Goal: Find specific page/section: Find specific page/section

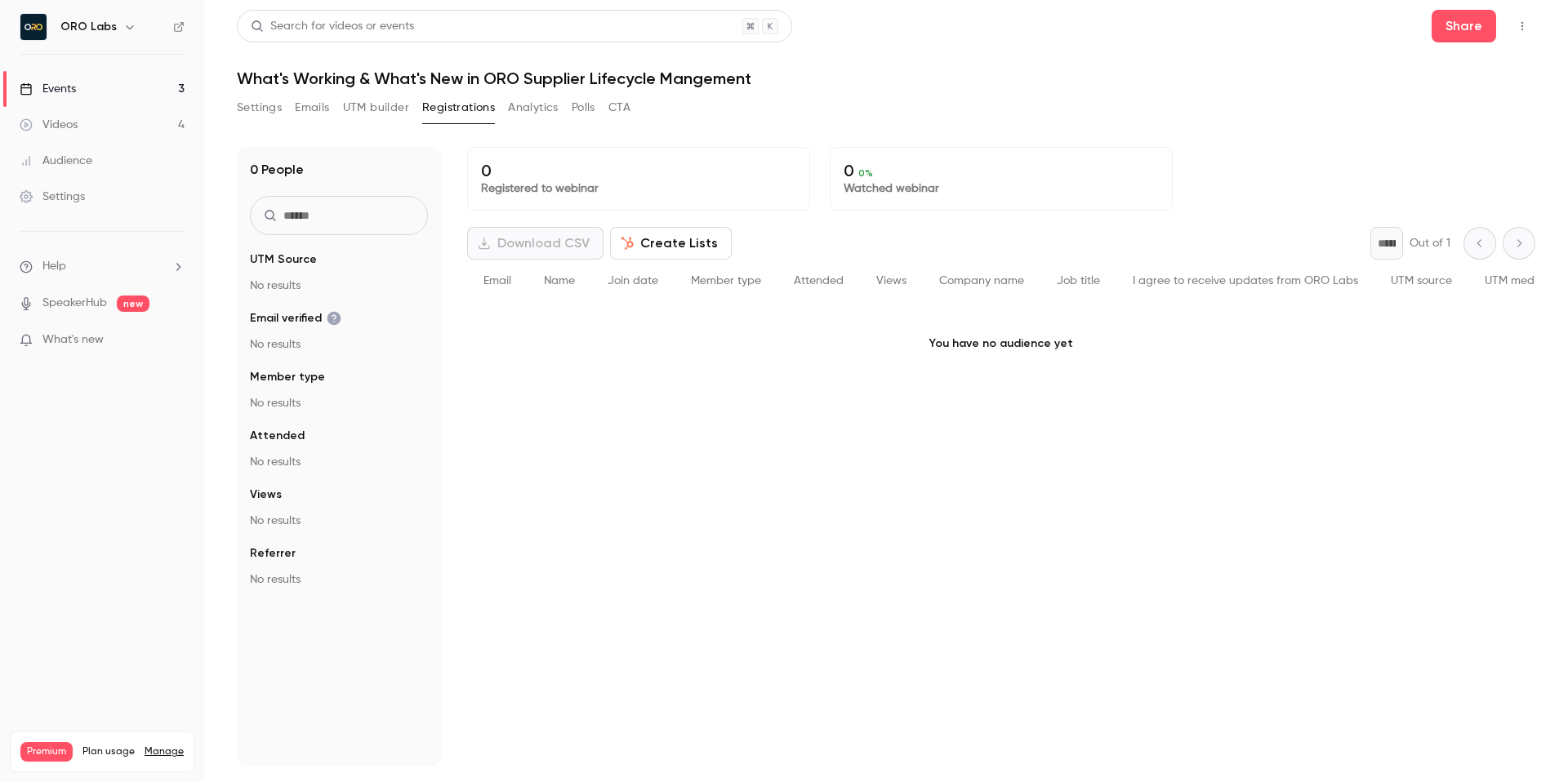
click at [141, 98] on link "Events 3" at bounding box center [101, 89] width 204 height 36
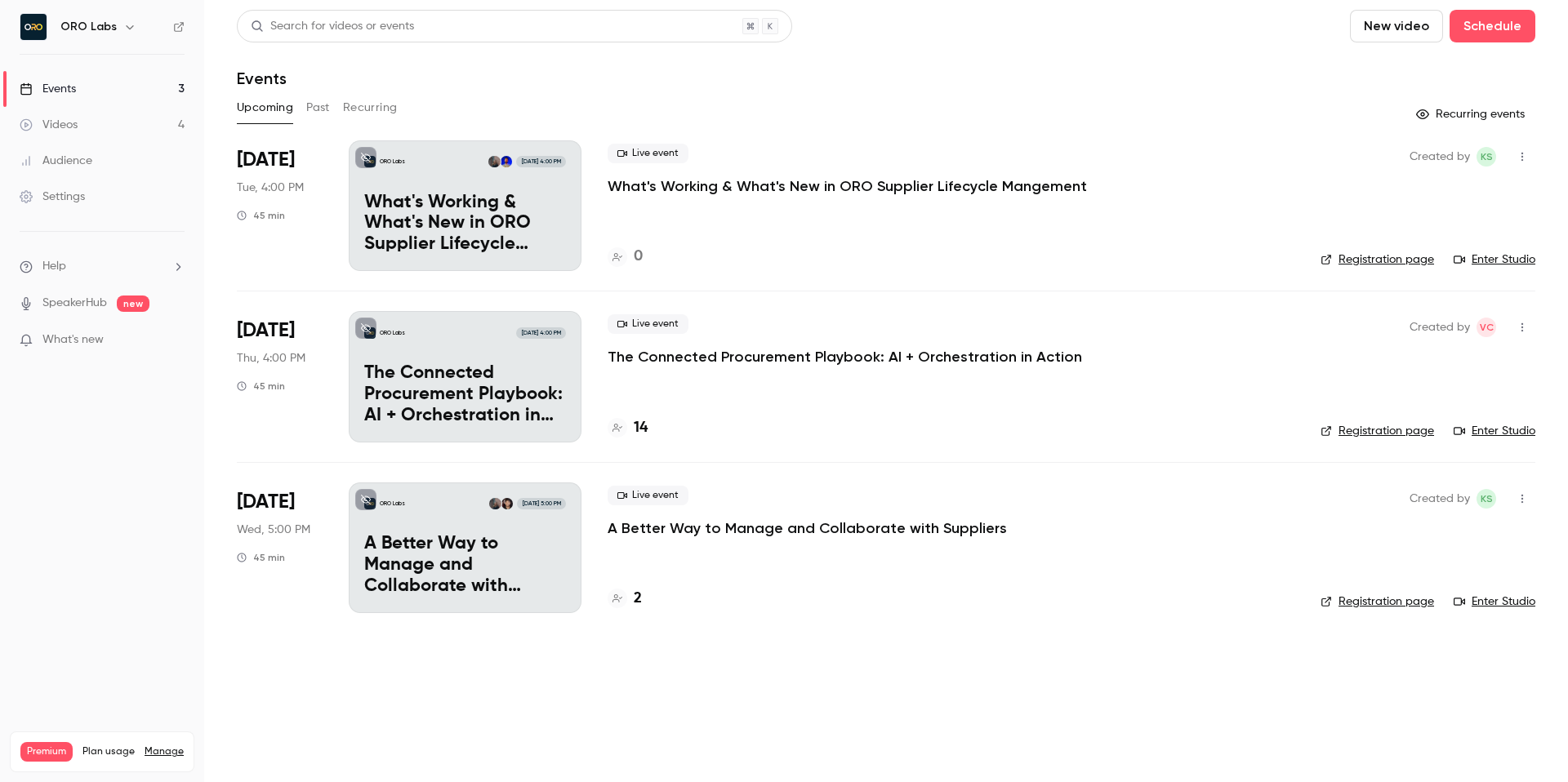
click at [718, 364] on p "The Connected Procurement Playbook: AI + Orchestration in Action" at bounding box center [844, 357] width 474 height 19
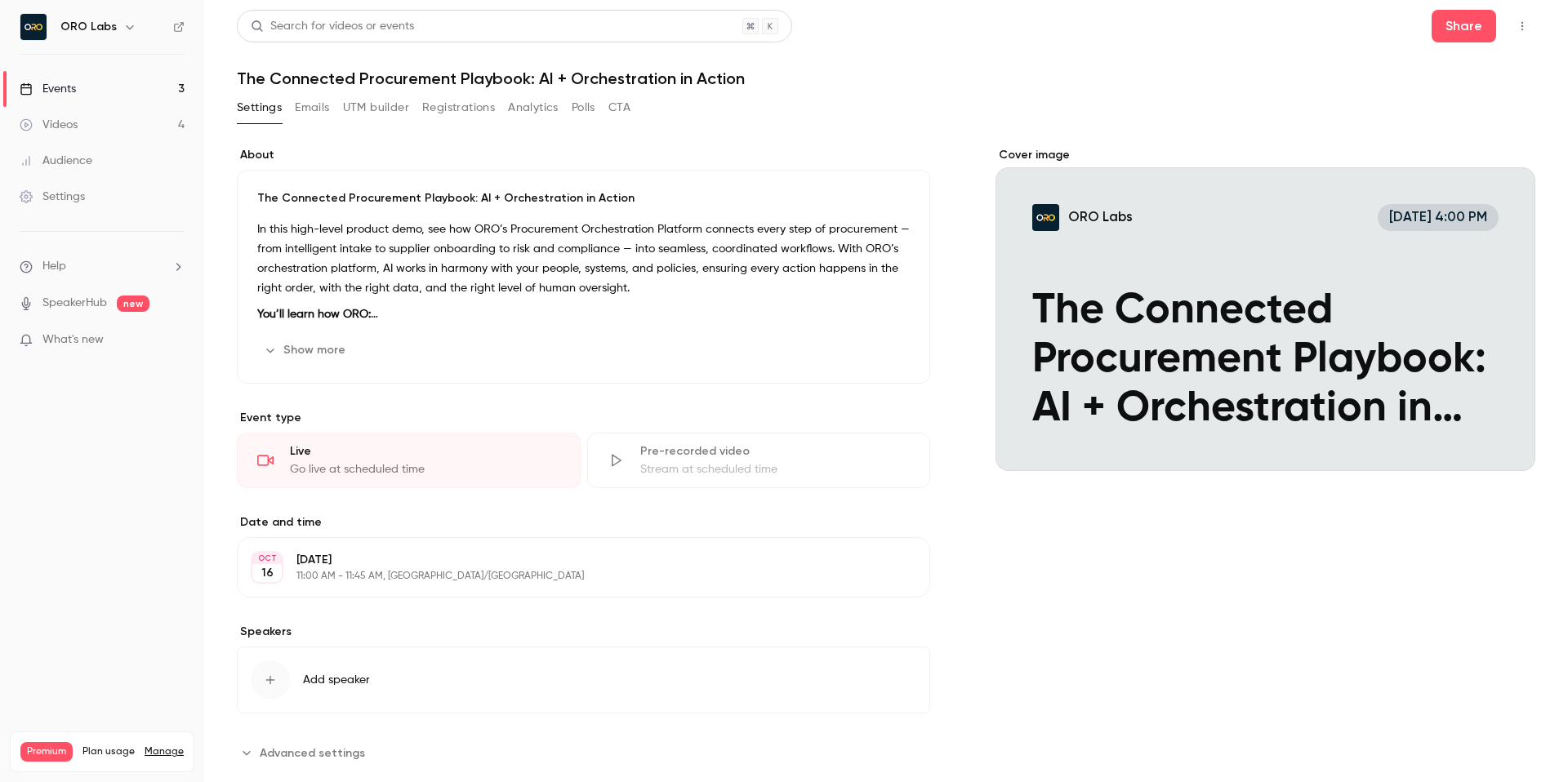
click at [447, 103] on button "Registrations" at bounding box center [458, 107] width 72 height 26
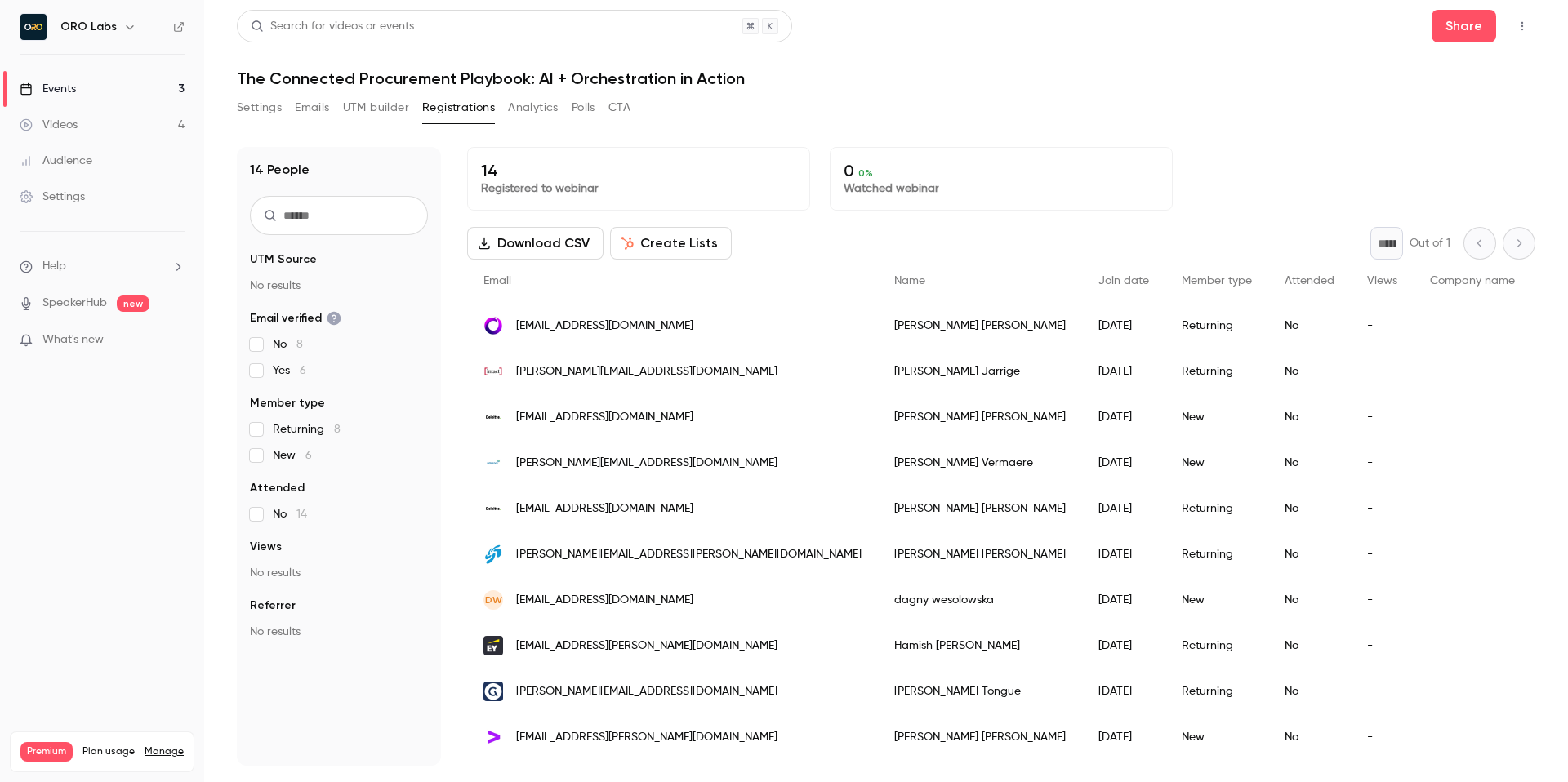
scroll to position [178, 0]
